Goal: Information Seeking & Learning: Learn about a topic

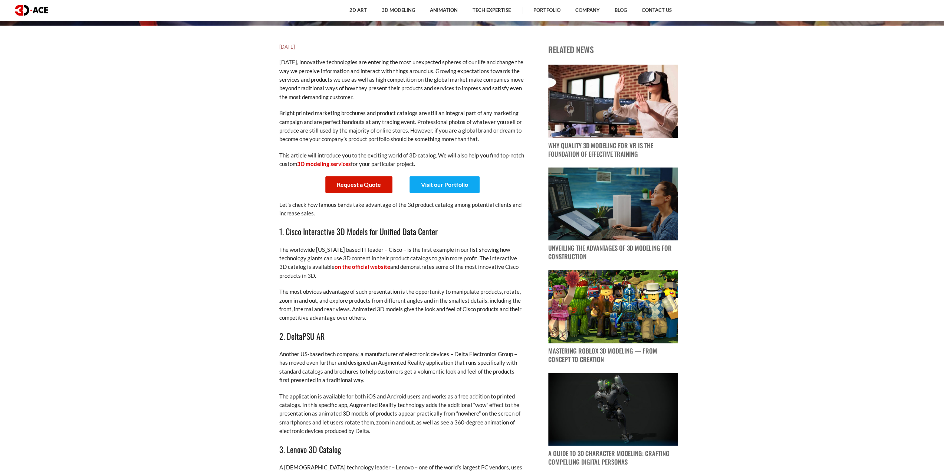
scroll to position [520, 0]
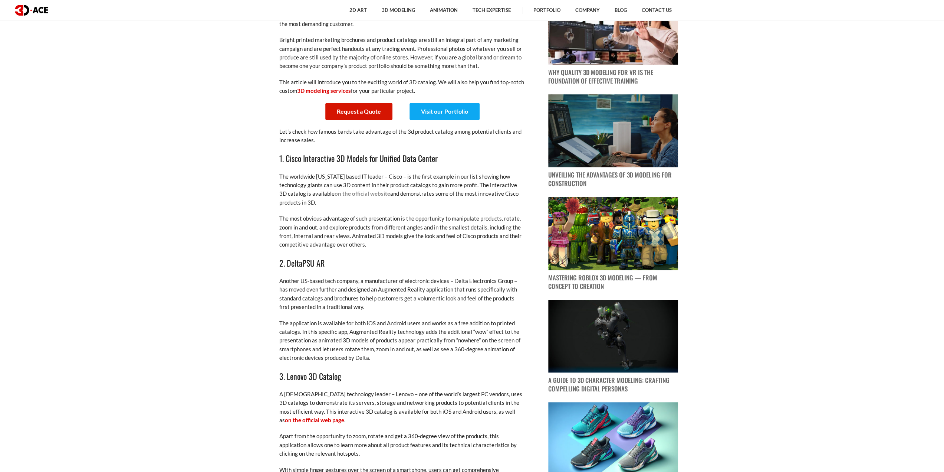
click at [347, 193] on link "on the official website" at bounding box center [363, 193] width 56 height 7
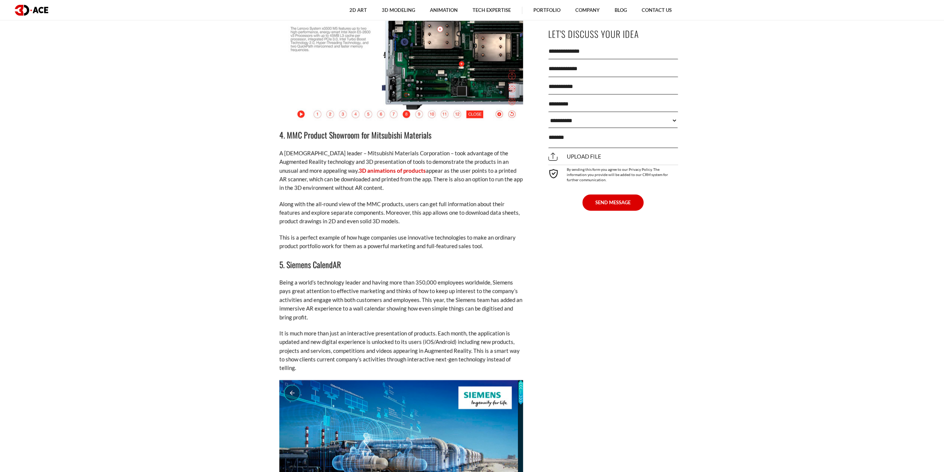
scroll to position [1224, 0]
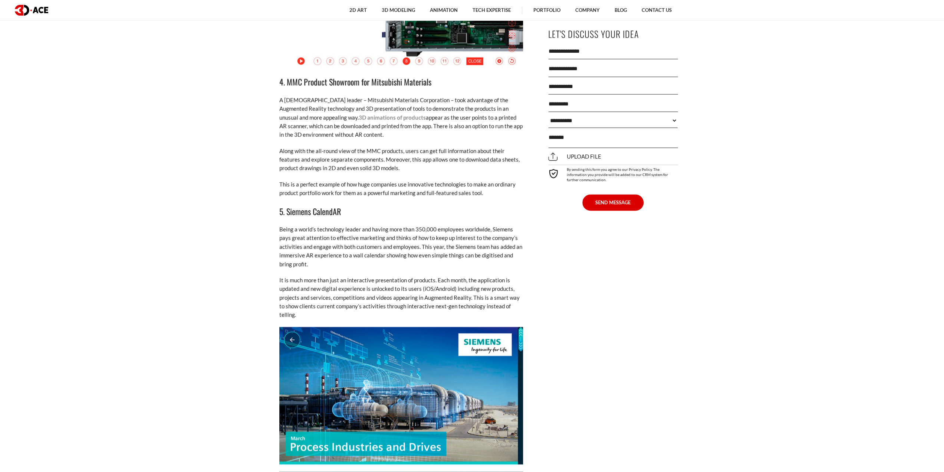
click at [369, 117] on link "3D animations of products" at bounding box center [392, 117] width 67 height 7
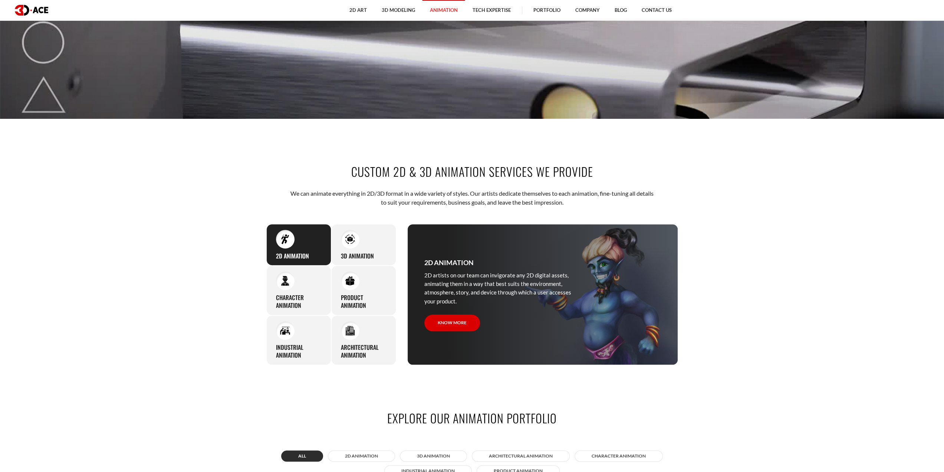
scroll to position [371, 0]
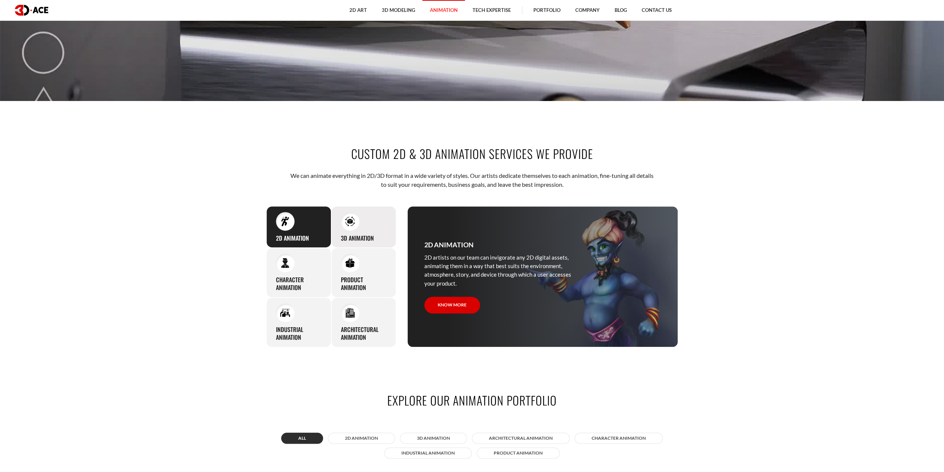
click at [354, 219] on img at bounding box center [350, 221] width 10 height 10
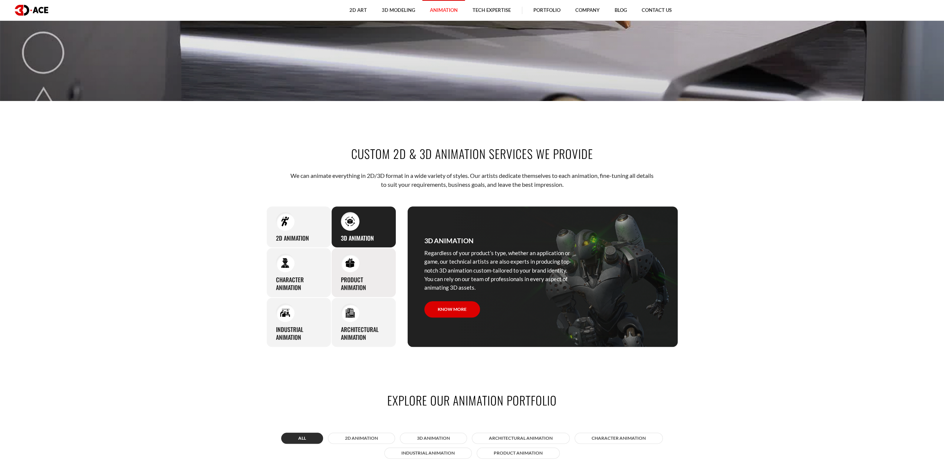
click at [371, 276] on h3 "Product animation" at bounding box center [364, 284] width 46 height 16
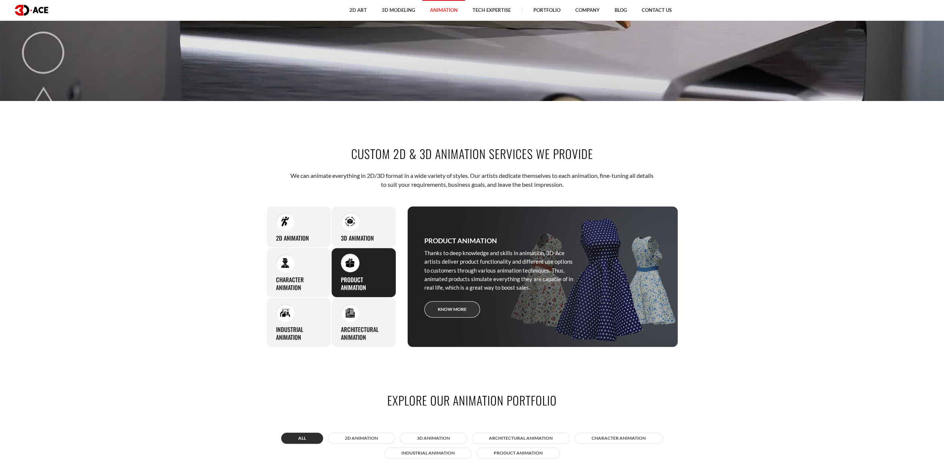
click at [450, 311] on link "Know more" at bounding box center [453, 309] width 56 height 17
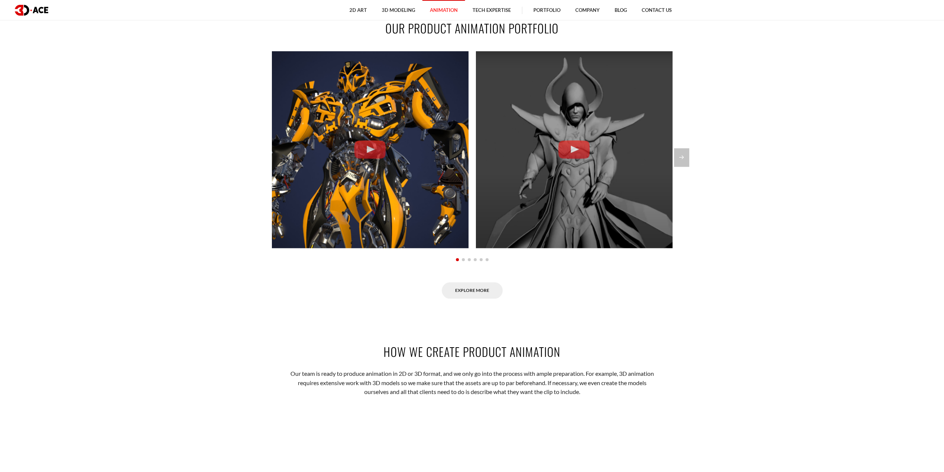
scroll to position [779, 0]
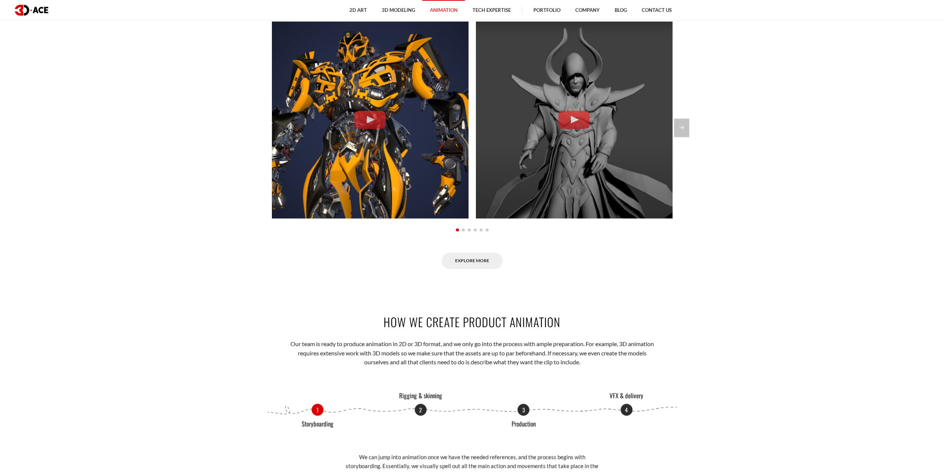
click at [685, 118] on section "Our Product Animation Portfolio Bumblebee 3D Animation 3D Animation Demo Reel 3…" at bounding box center [472, 129] width 944 height 323
click at [681, 130] on div "Next slide" at bounding box center [681, 127] width 15 height 19
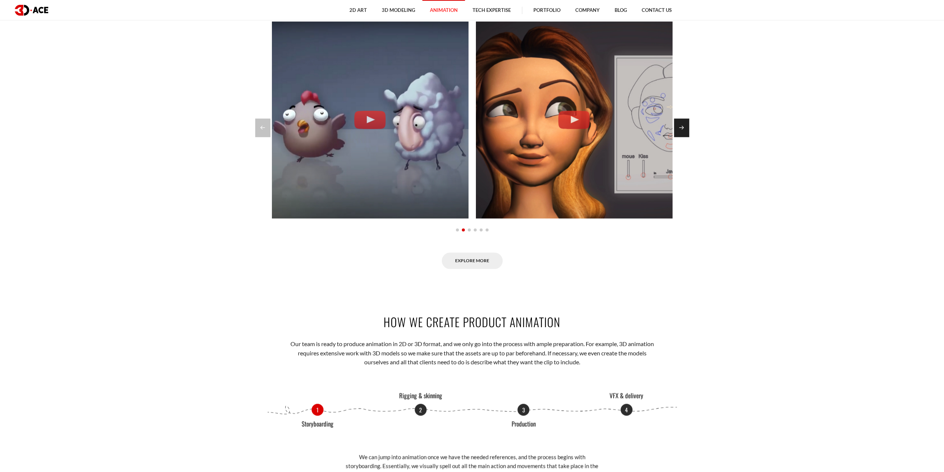
click at [681, 125] on div "Next slide" at bounding box center [681, 127] width 15 height 19
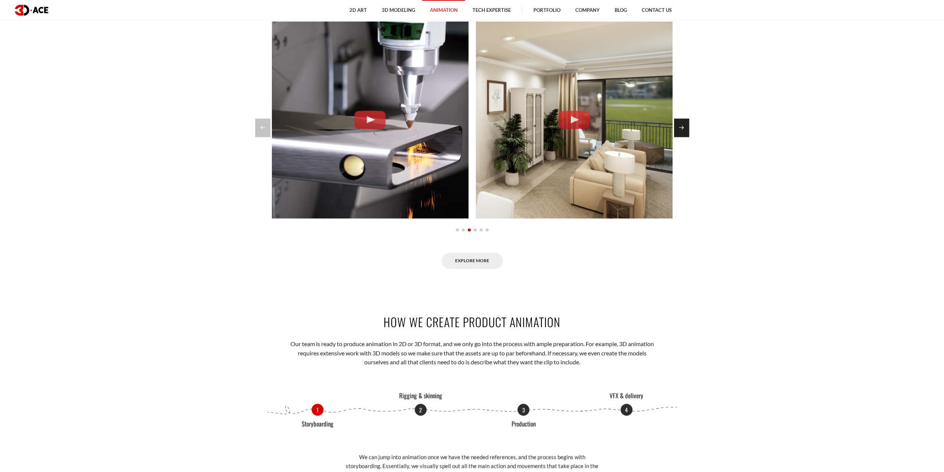
click at [681, 126] on div "Next slide" at bounding box center [681, 127] width 15 height 19
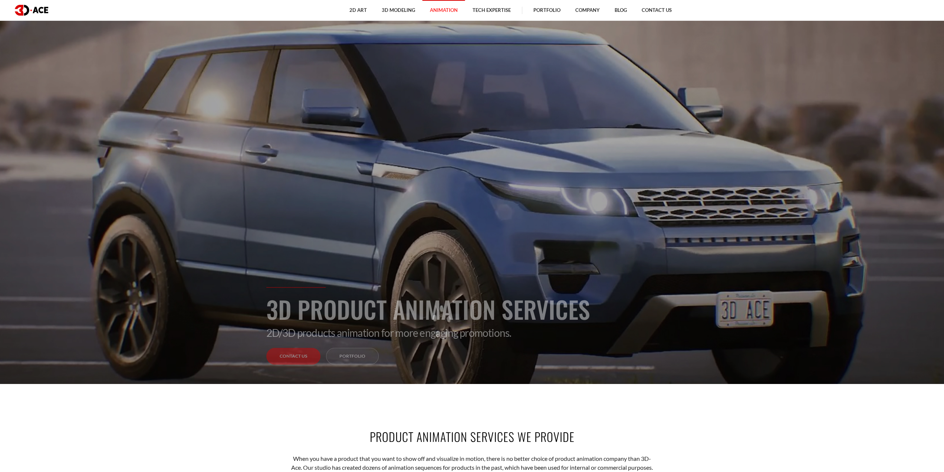
scroll to position [92, 0]
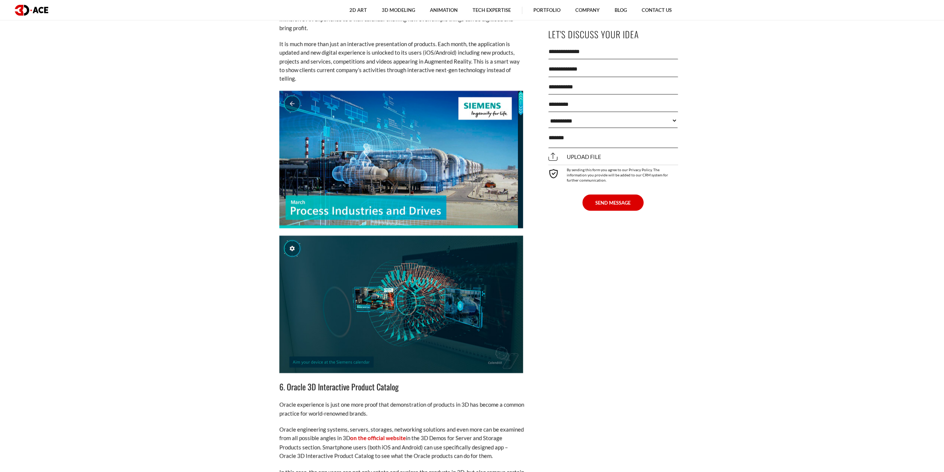
scroll to position [1409, 0]
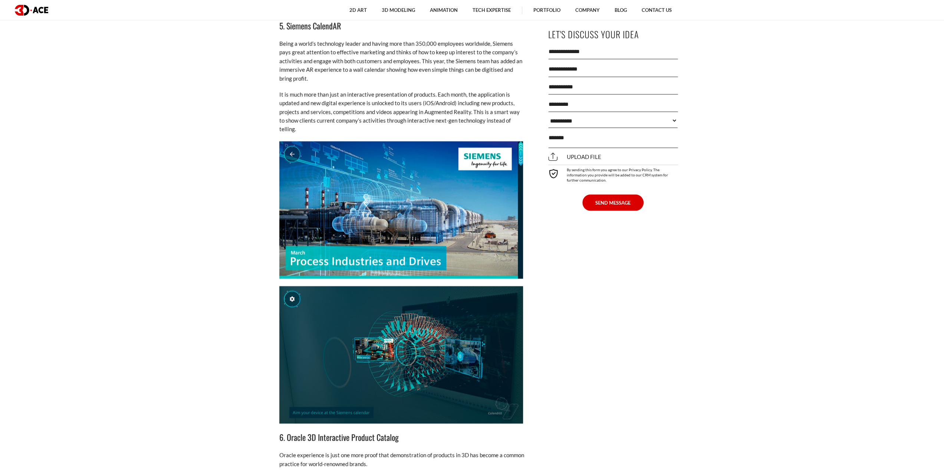
drag, startPoint x: 405, startPoint y: 222, endPoint x: 407, endPoint y: 219, distance: 4.0
click at [405, 222] on img at bounding box center [401, 209] width 244 height 137
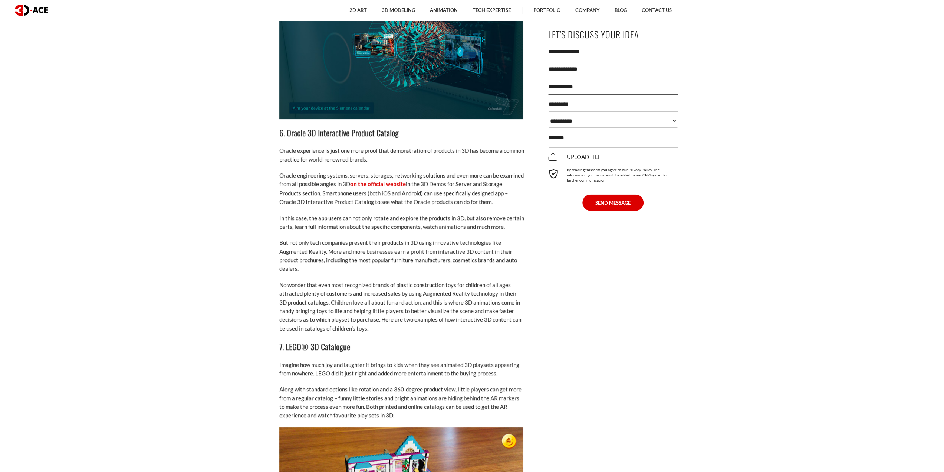
scroll to position [1669, 0]
